Goal: Contribute content

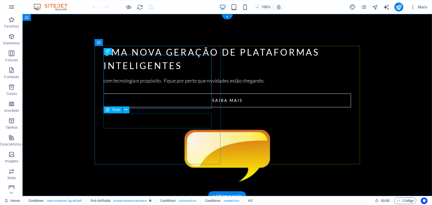
click at [162, 85] on div "com tecnologia e propósito. Fique por perto que novidades estão chegando." at bounding box center [226, 81] width 247 height 8
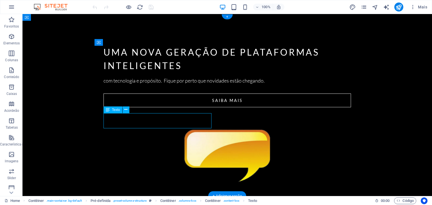
click at [162, 85] on div "com tecnologia e propósito. Fique por perto que novidades estão chegando." at bounding box center [226, 81] width 247 height 8
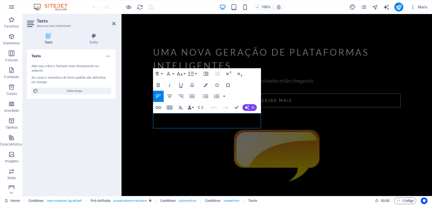
click at [162, 84] on span "com tecnologia e propósito. Fique por perto que novidades estão chegando." at bounding box center [233, 81] width 161 height 6
click at [200, 85] on p "com tecnologia e propósito. Fique por perto que novidades estão chegando." at bounding box center [276, 81] width 247 height 8
drag, startPoint x: 214, startPoint y: 116, endPoint x: 154, endPoint y: 118, distance: 59.4
click at [154, 84] on span "com tecnologia e propósito. Fique por perto que novidades estão chegando." at bounding box center [233, 81] width 161 height 6
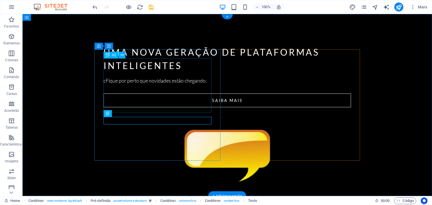
click at [128, 67] on div "uma nova geração de plataformas inteligentes" at bounding box center [226, 59] width 247 height 27
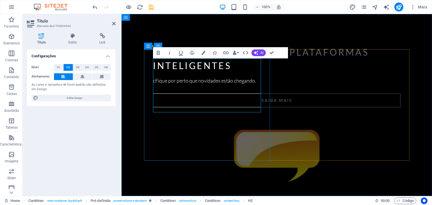
click at [168, 66] on h2 "uma nova geração de plataformas inteligentes" at bounding box center [276, 59] width 247 height 27
click at [157, 66] on h2 "uma nova geração de plataformas inteligentes" at bounding box center [276, 59] width 247 height 27
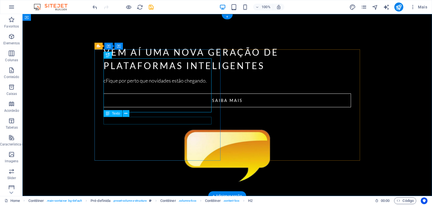
click at [154, 85] on div "cFique por perto que novidades estão chegando." at bounding box center [226, 81] width 247 height 8
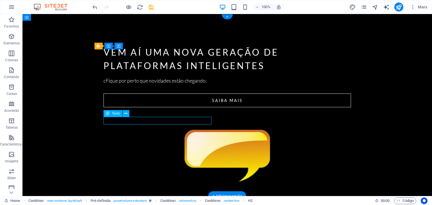
click at [154, 85] on div "cFique por perto que novidades estão chegando." at bounding box center [226, 81] width 247 height 8
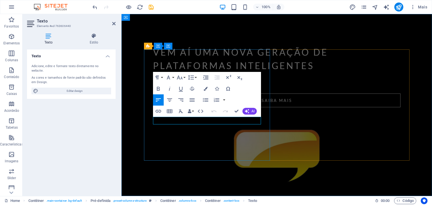
click at [157, 84] on span "cFique por perto que novidades estão chegando." at bounding box center [204, 81] width 103 height 6
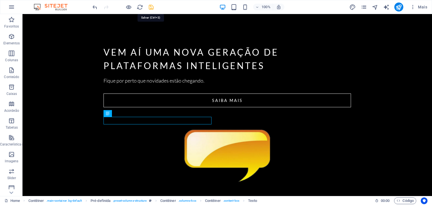
click at [151, 4] on icon "save" at bounding box center [151, 7] width 6 height 6
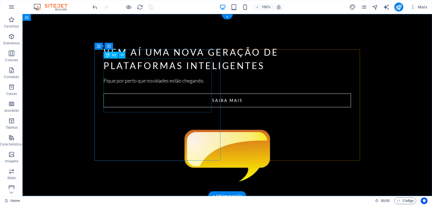
click at [155, 73] on div "vem aí uma nova geração de plataformas inteligentes" at bounding box center [226, 59] width 247 height 27
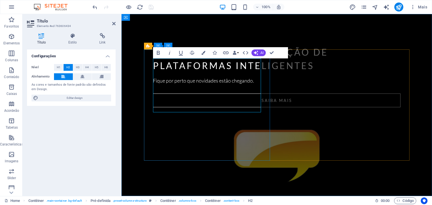
click at [211, 65] on h2 "vem aí uma nova geração de plataformas inteligentes" at bounding box center [276, 59] width 247 height 27
click at [396, 8] on icon "publish" at bounding box center [398, 7] width 6 height 6
